Goal: Information Seeking & Learning: Learn about a topic

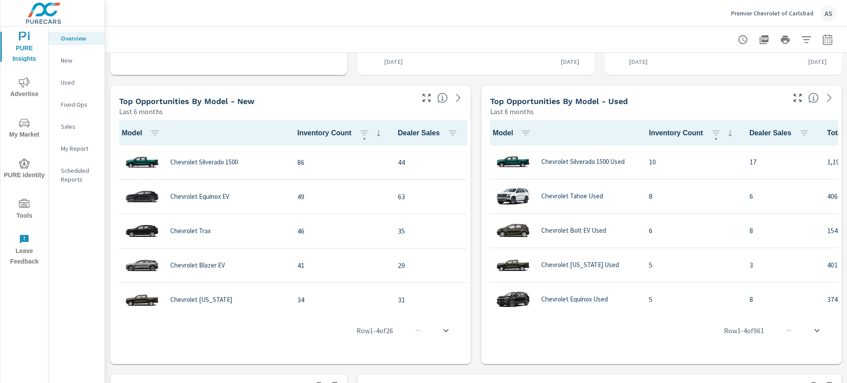
click at [26, 115] on button "My Market" at bounding box center [24, 128] width 48 height 30
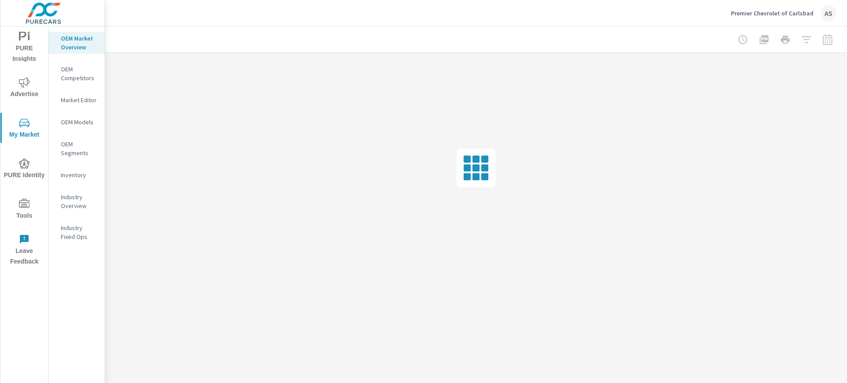
click at [85, 173] on p "Inventory" at bounding box center [79, 175] width 37 height 9
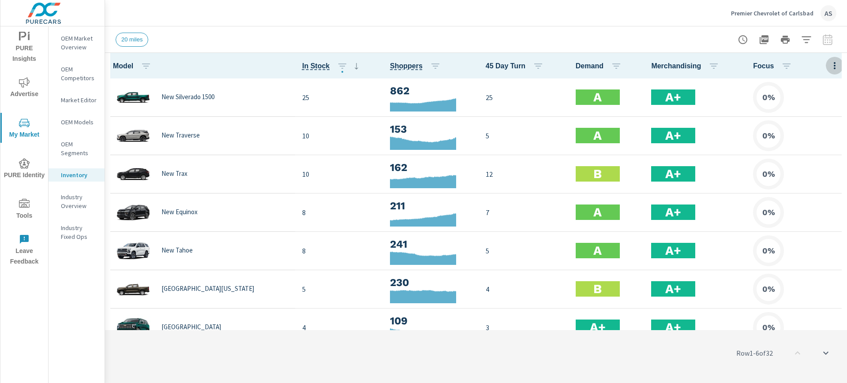
click at [831, 61] on icon "button" at bounding box center [835, 65] width 11 height 11
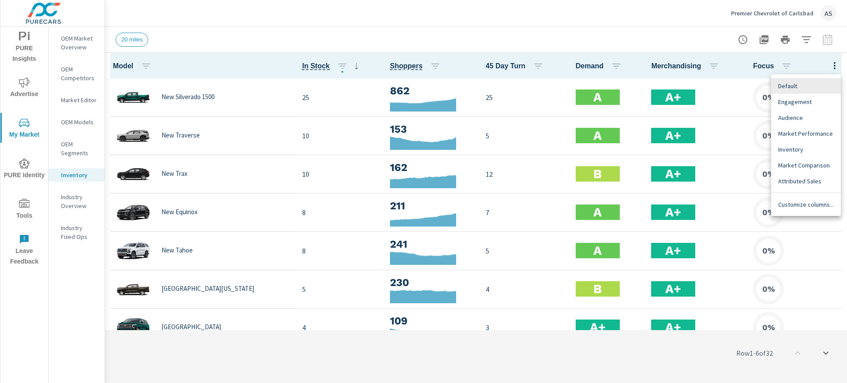
click at [795, 206] on span "Customize columns..." at bounding box center [806, 204] width 56 height 9
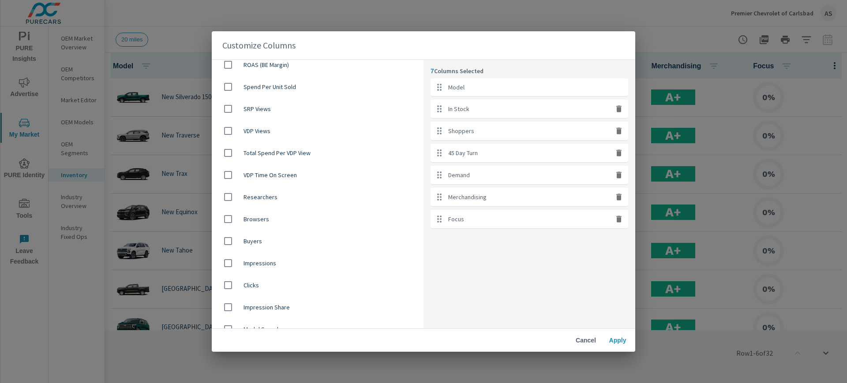
scroll to position [276, 0]
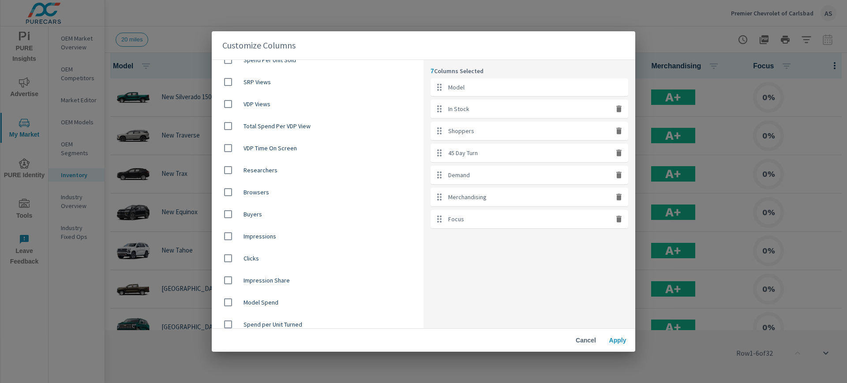
click at [229, 214] on input "checkbox" at bounding box center [228, 214] width 19 height 19
checkbox input "true"
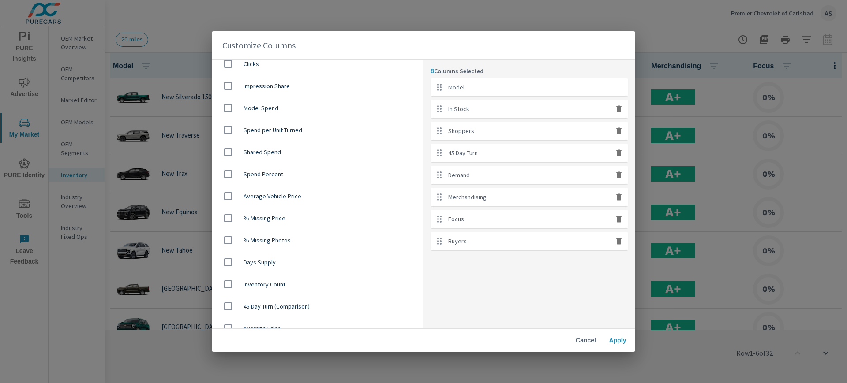
scroll to position [415, 0]
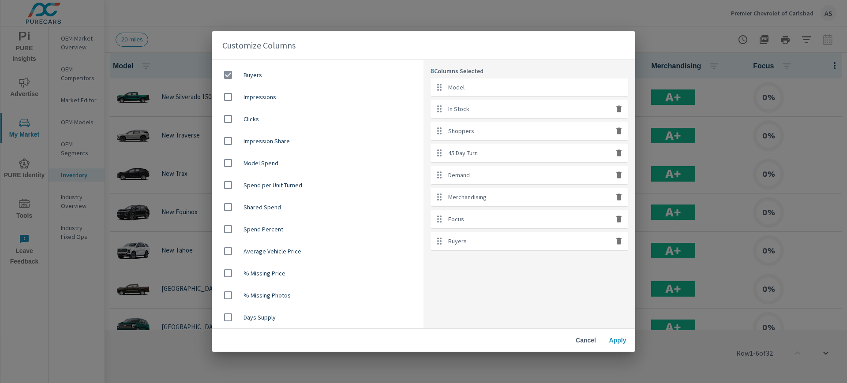
click at [613, 340] on span "Apply" at bounding box center [617, 341] width 21 height 8
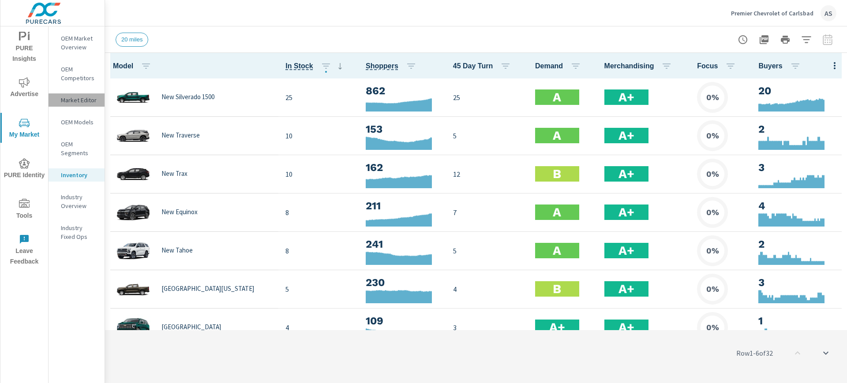
click at [83, 98] on p "Market Editor" at bounding box center [79, 100] width 37 height 9
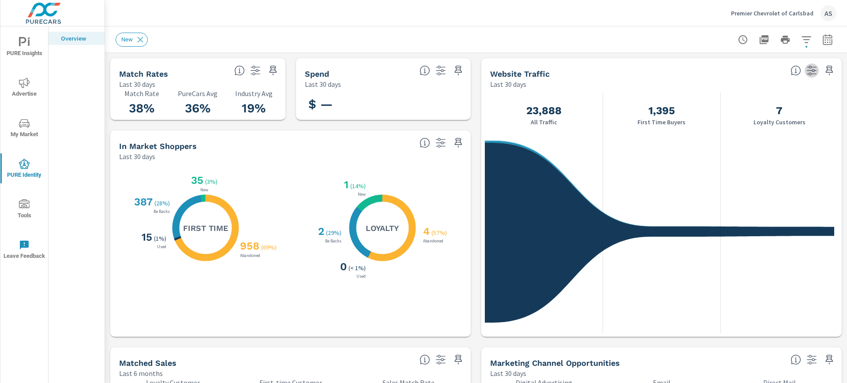
click at [807, 71] on icon "button" at bounding box center [812, 70] width 11 height 11
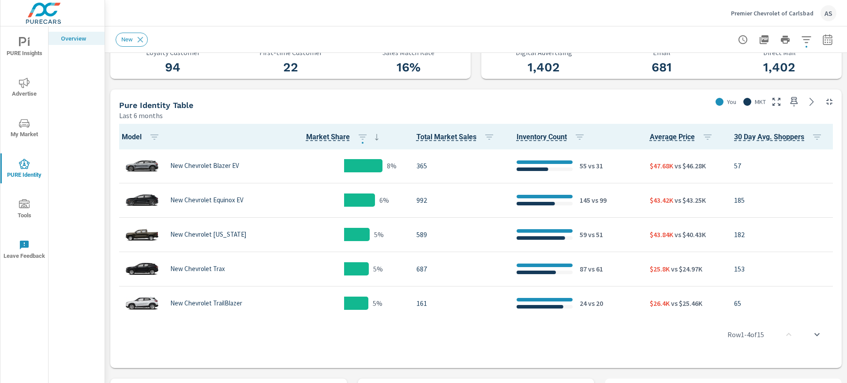
scroll to position [331, 0]
click at [814, 112] on div "Pure Identity Table Last 6 months You MKT" at bounding box center [476, 104] width 732 height 31
click at [807, 98] on icon at bounding box center [812, 101] width 11 height 11
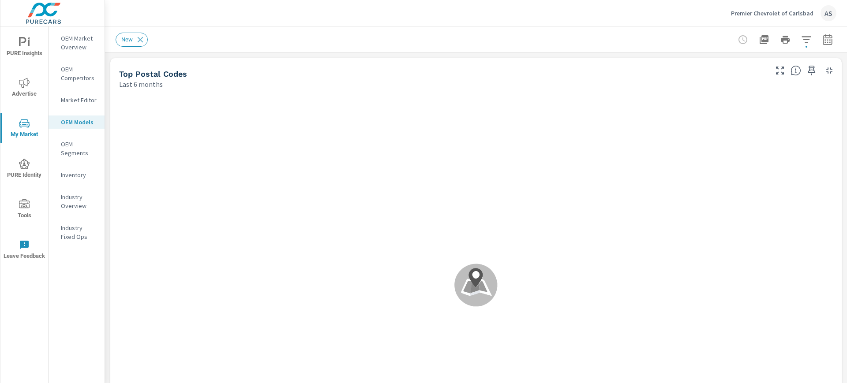
scroll to position [0, 0]
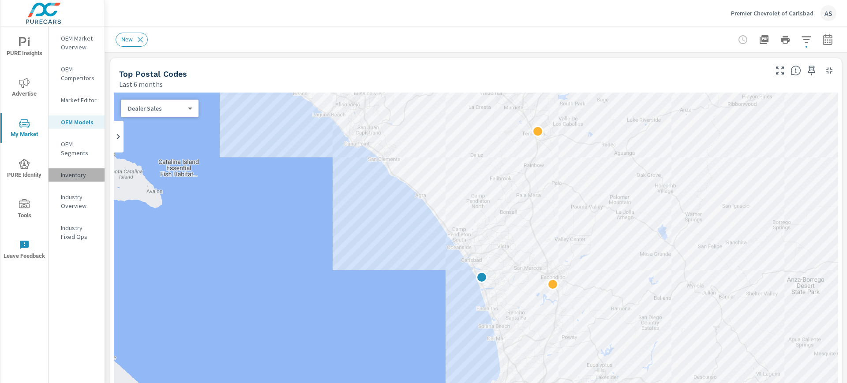
click at [74, 174] on p "Inventory" at bounding box center [79, 175] width 37 height 9
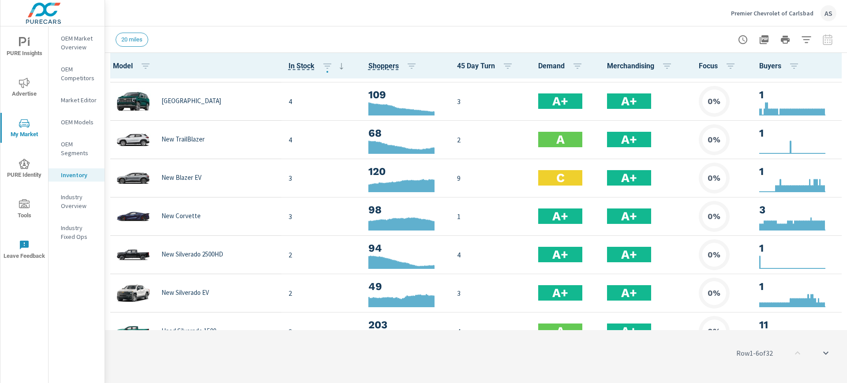
scroll to position [331, 0]
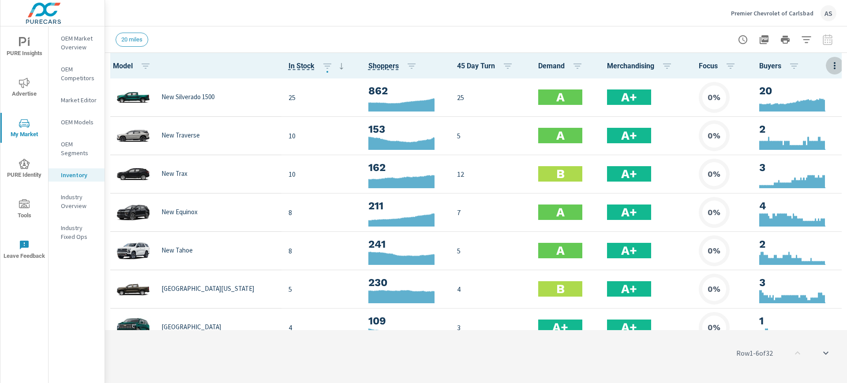
click at [831, 68] on icon "button" at bounding box center [835, 65] width 11 height 11
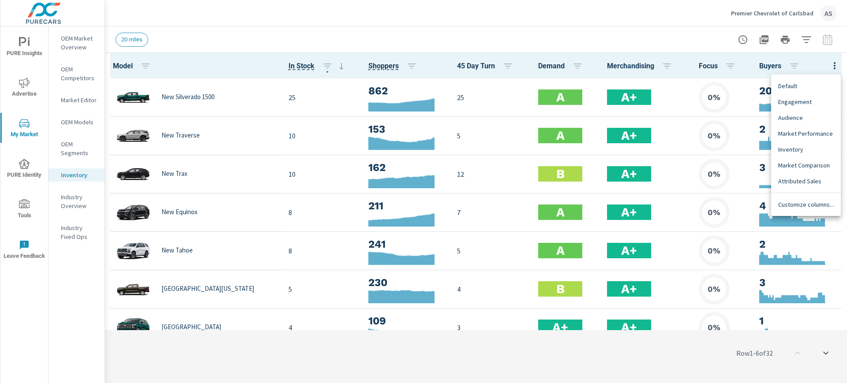
click at [800, 207] on span "Customize columns..." at bounding box center [806, 204] width 56 height 9
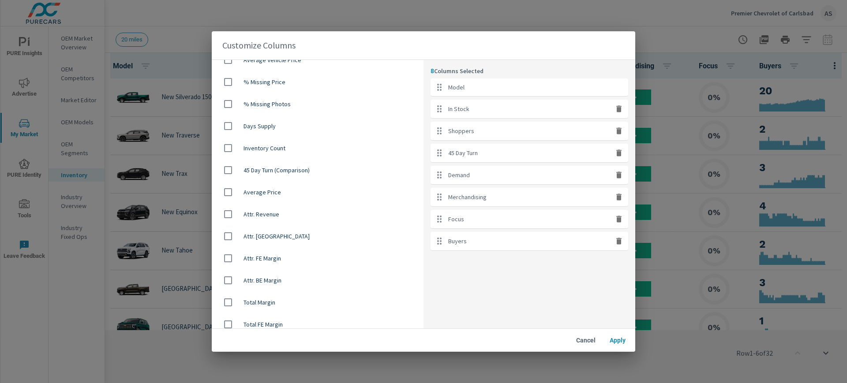
scroll to position [636, 0]
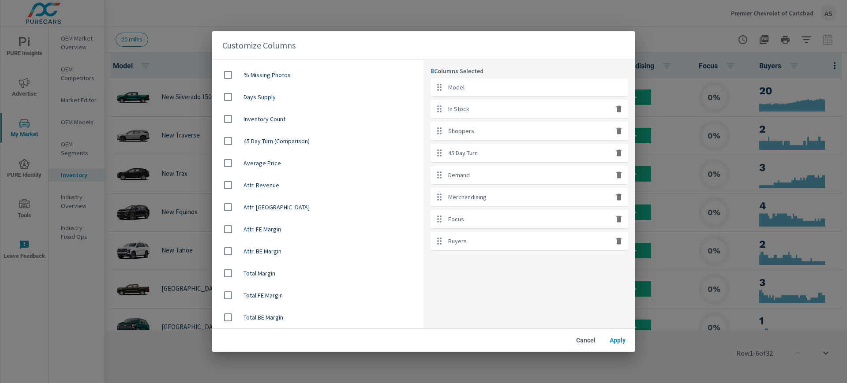
click at [584, 340] on span "Cancel" at bounding box center [585, 341] width 21 height 8
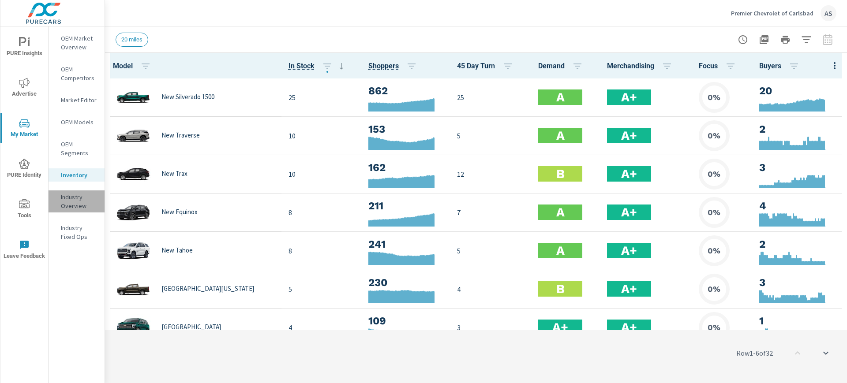
click at [76, 204] on p "Industry Overview" at bounding box center [79, 202] width 37 height 18
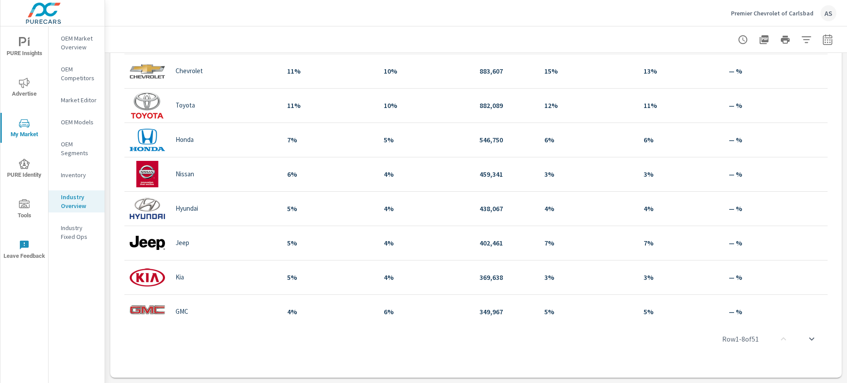
scroll to position [0, 0]
click at [23, 165] on icon "nav menu" at bounding box center [24, 165] width 3 height 2
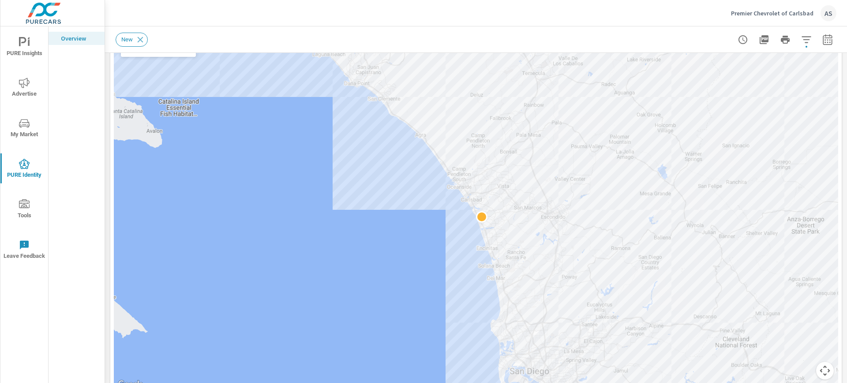
scroll to position [789, 0]
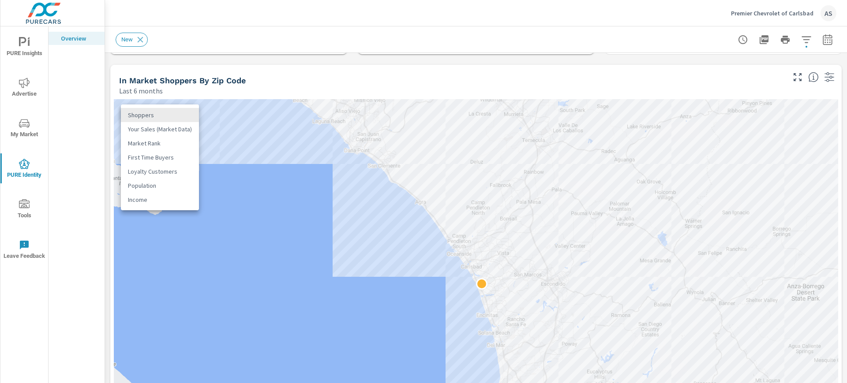
click at [188, 118] on body "PURE Insights Advertise My Market PURE Identity Tools Leave Feedback Overview P…" at bounding box center [423, 191] width 847 height 383
click at [181, 130] on li "Your Sales (Market Data)" at bounding box center [160, 129] width 78 height 14
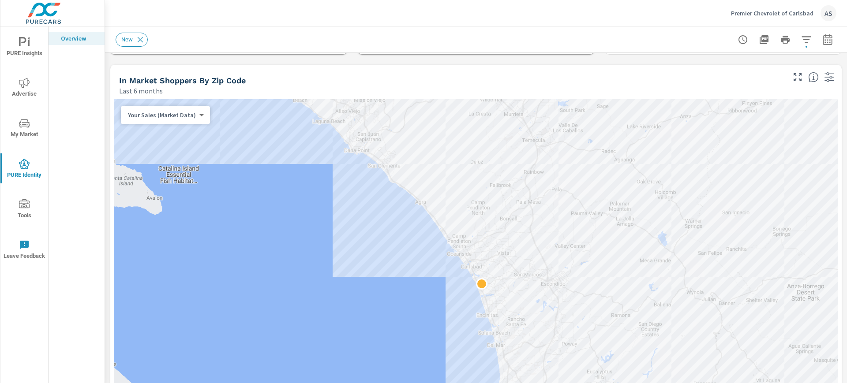
click at [194, 122] on div "Your Sales (Market Data) 1 ​" at bounding box center [165, 115] width 89 height 18
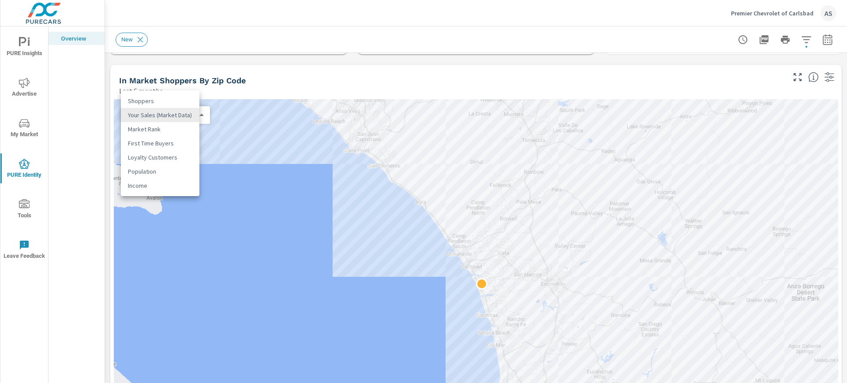
click at [195, 116] on body "PURE Insights Advertise My Market PURE Identity Tools Leave Feedback Overview P…" at bounding box center [423, 191] width 847 height 383
click at [182, 101] on li "Shoppers" at bounding box center [160, 101] width 79 height 14
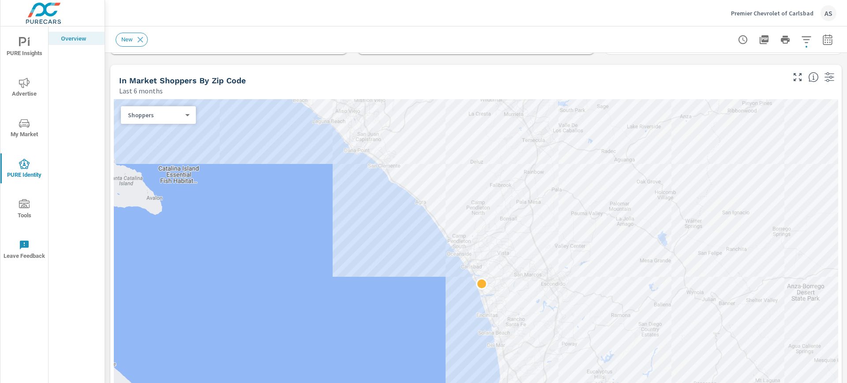
click at [824, 78] on icon "button" at bounding box center [829, 77] width 11 height 11
click at [723, 76] on div "In Market Shoppers by Zip Code" at bounding box center [451, 80] width 665 height 10
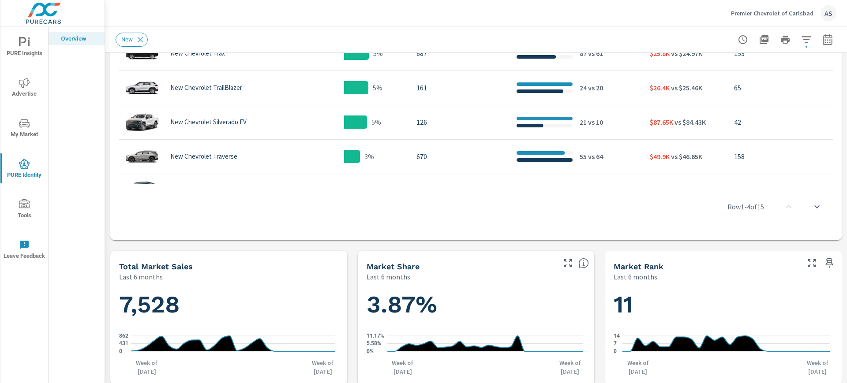
scroll to position [111, 0]
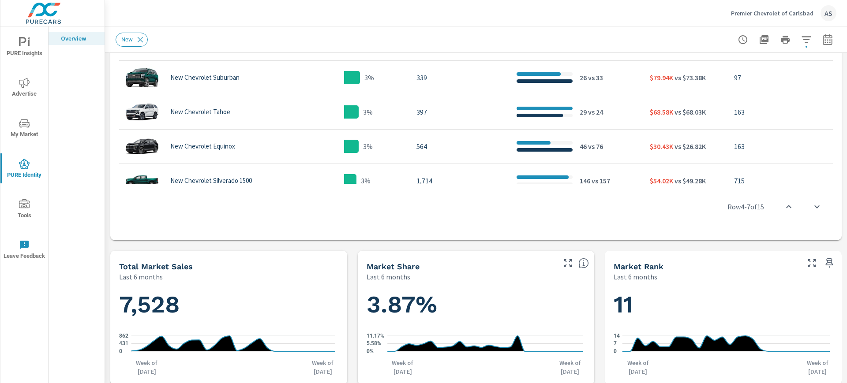
scroll to position [221, 0]
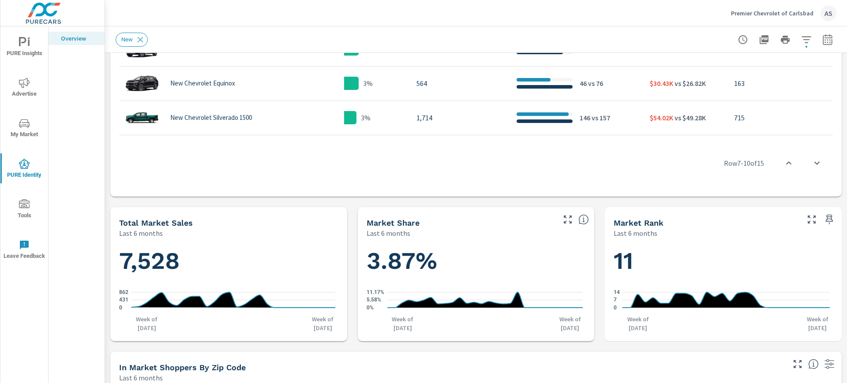
scroll to position [569, 0]
